Goal: Transaction & Acquisition: Purchase product/service

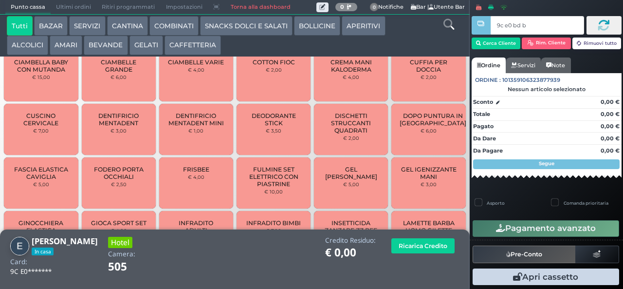
type input "9c e0 bd b9"
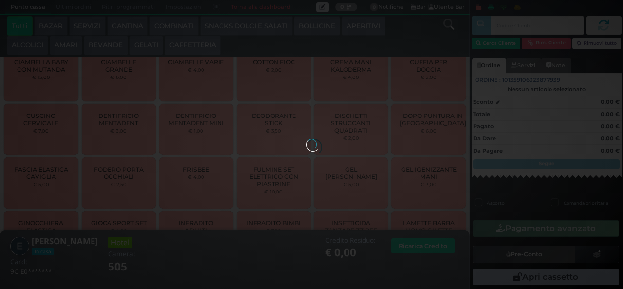
scroll to position [278, 0]
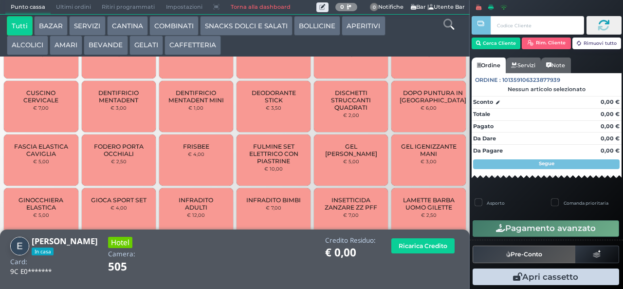
click at [520, 224] on button "Pagamento avanzato" at bounding box center [546, 228] width 146 height 17
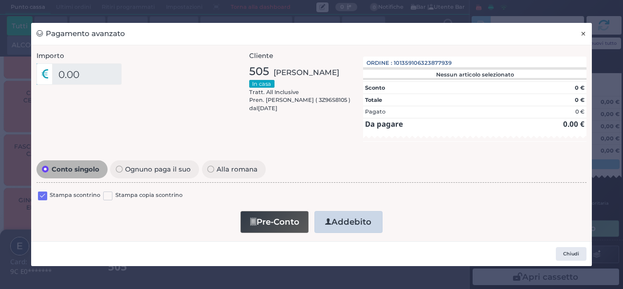
click at [577, 33] on button "×" at bounding box center [583, 34] width 17 height 22
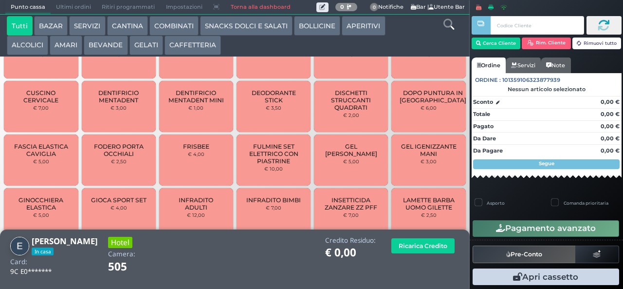
click at [268, 28] on button "SNACKS DOLCI E SALATI" at bounding box center [246, 25] width 92 height 19
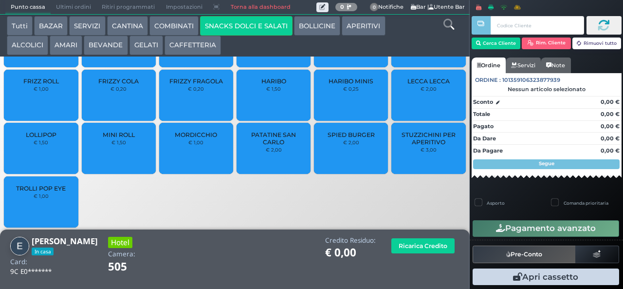
scroll to position [65, 0]
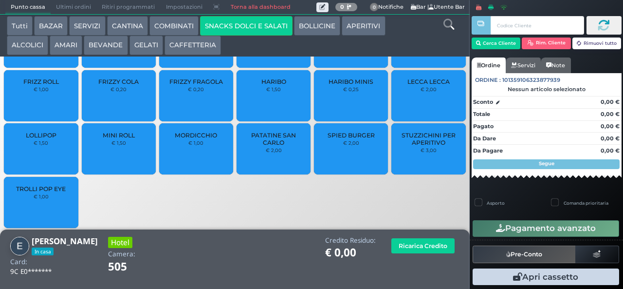
click at [262, 142] on span "PATATINE SAN CARLO" at bounding box center [274, 138] width 58 height 15
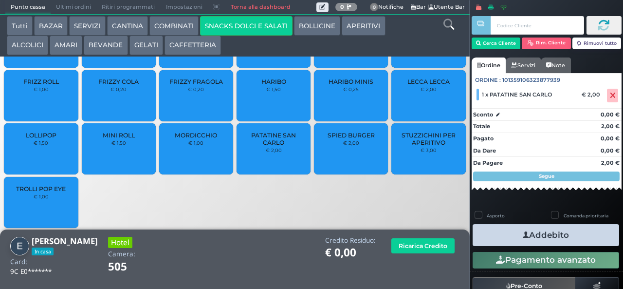
click at [262, 141] on span "PATATINE SAN CARLO" at bounding box center [274, 138] width 58 height 15
click at [538, 231] on button "Addebito" at bounding box center [546, 235] width 146 height 22
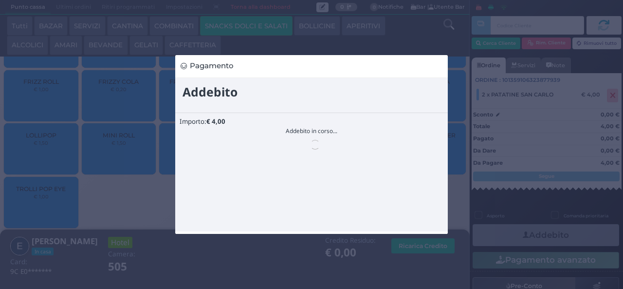
scroll to position [0, 0]
